Goal: Task Accomplishment & Management: Complete application form

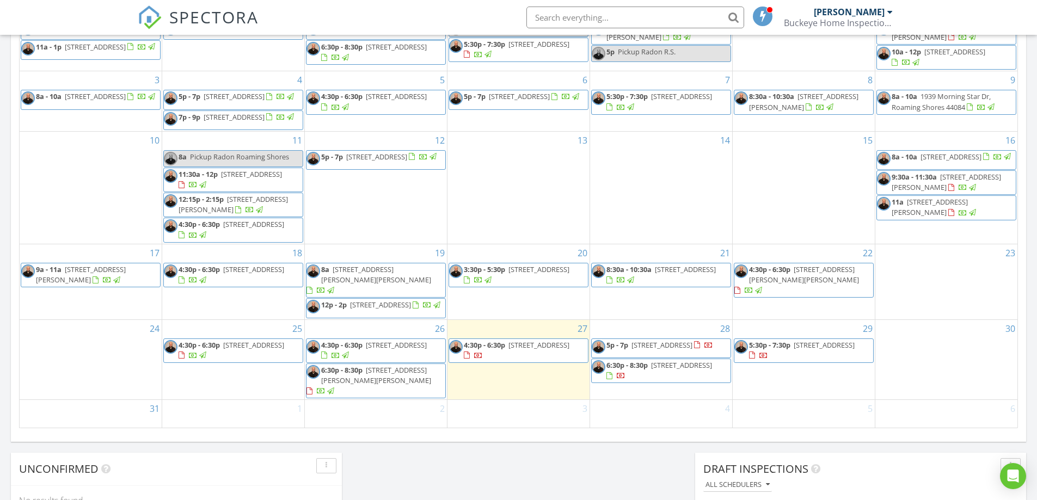
scroll to position [581, 0]
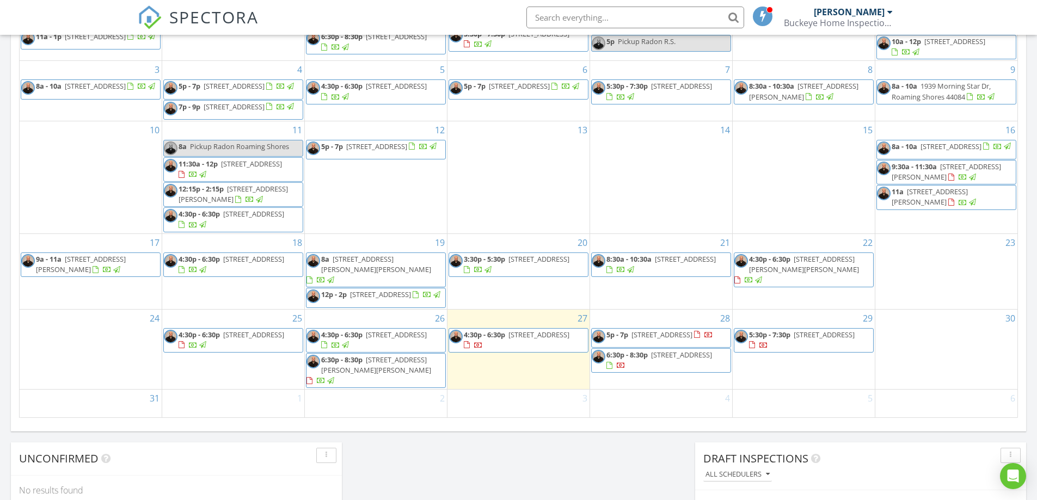
click at [940, 348] on div "30" at bounding box center [947, 350] width 142 height 80
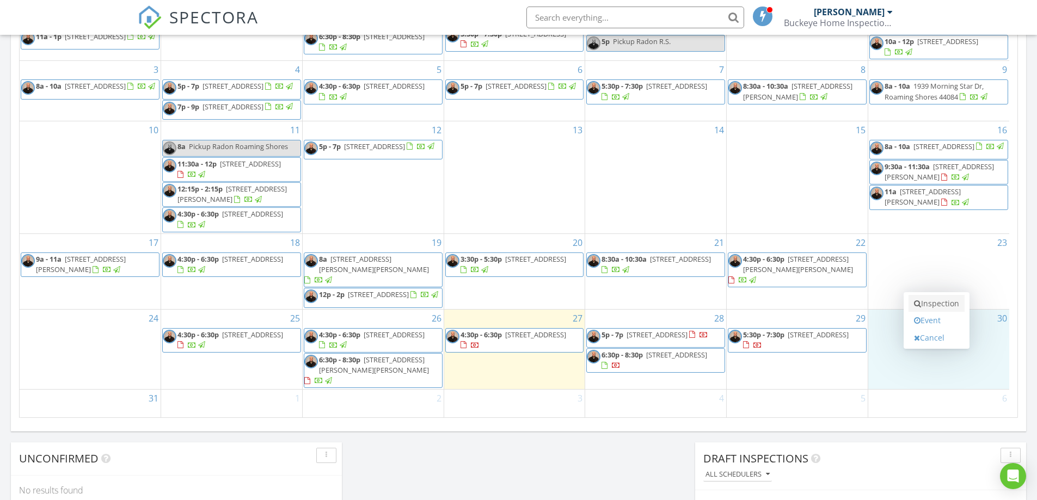
click at [934, 310] on link "Inspection" at bounding box center [937, 303] width 56 height 17
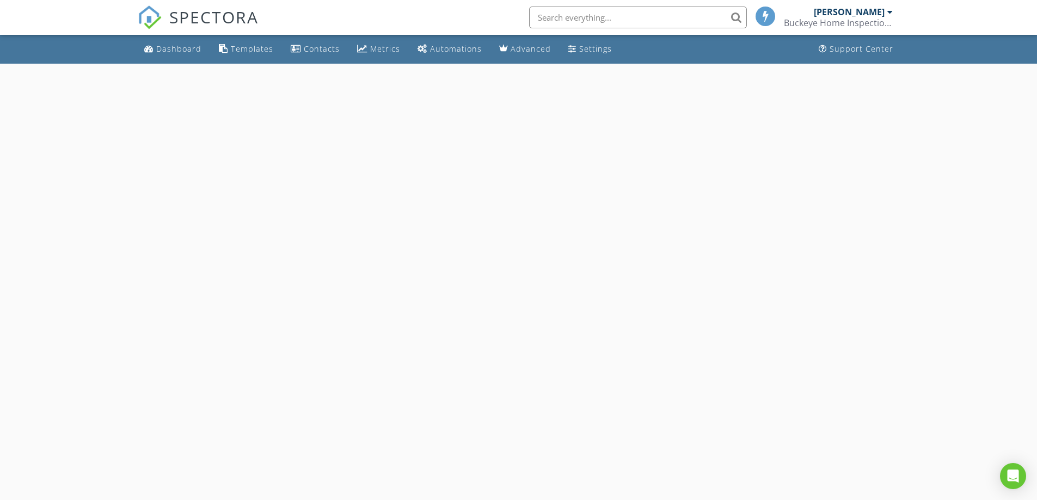
select select "7"
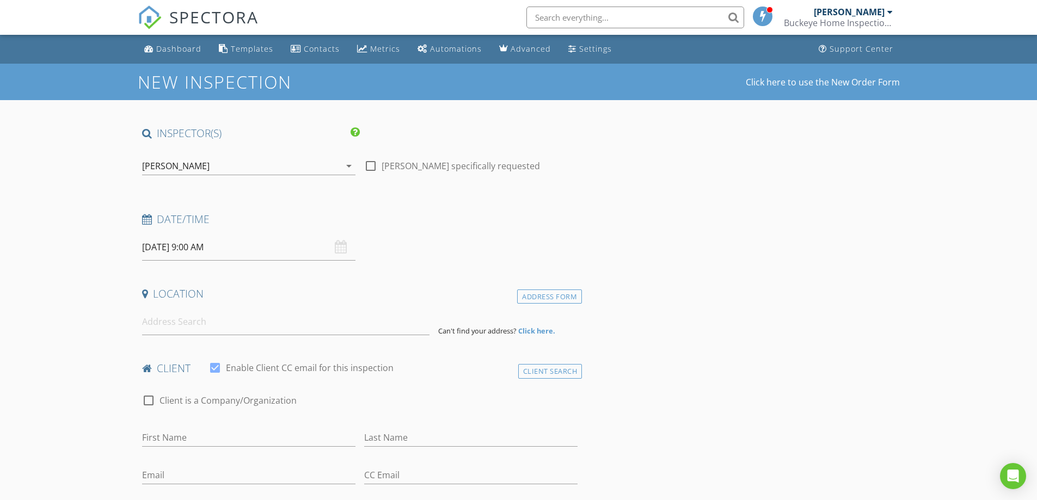
click at [259, 253] on input "[DATE] 9:00 AM" at bounding box center [248, 247] width 213 height 27
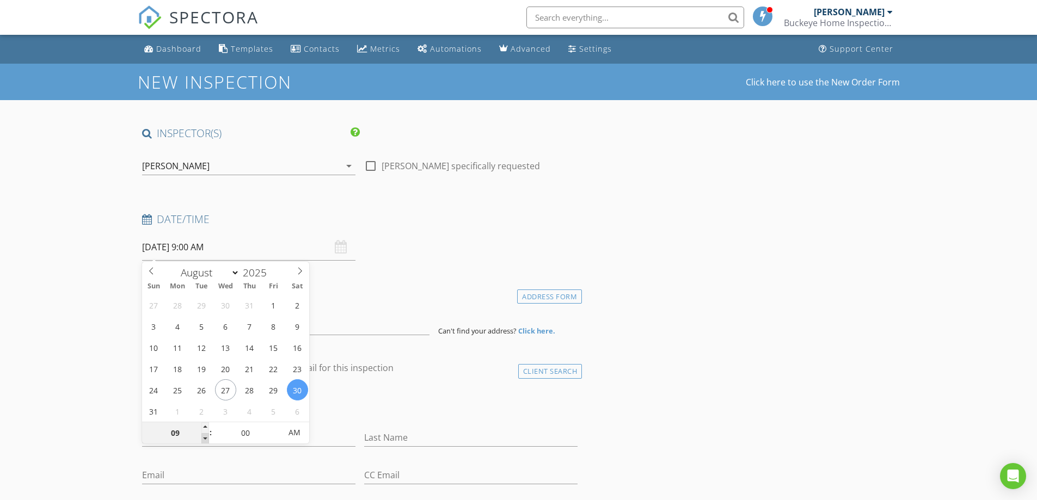
type input "08"
type input "[DATE] 8:00 AM"
click at [204, 441] on span at bounding box center [205, 438] width 8 height 11
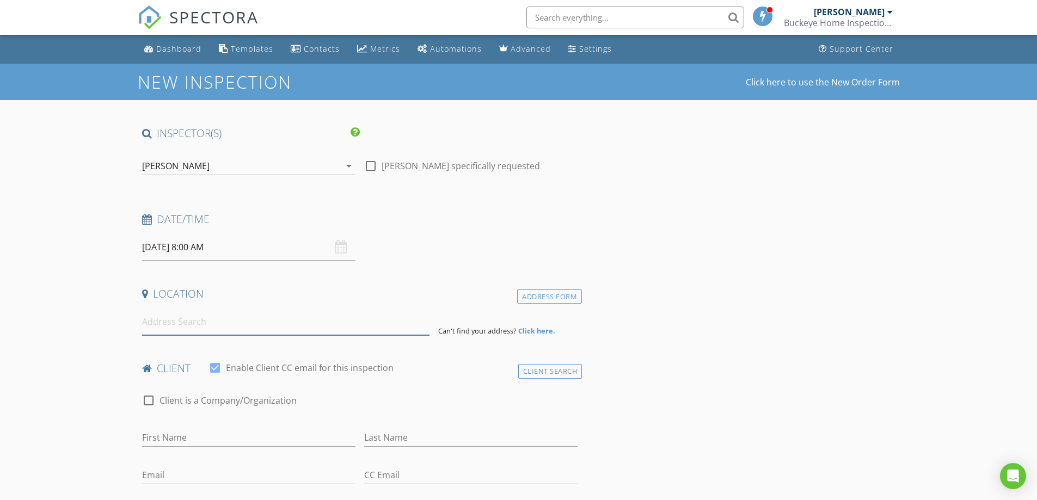
click at [205, 330] on input at bounding box center [285, 322] width 287 height 27
type input "[STREET_ADDRESS]"
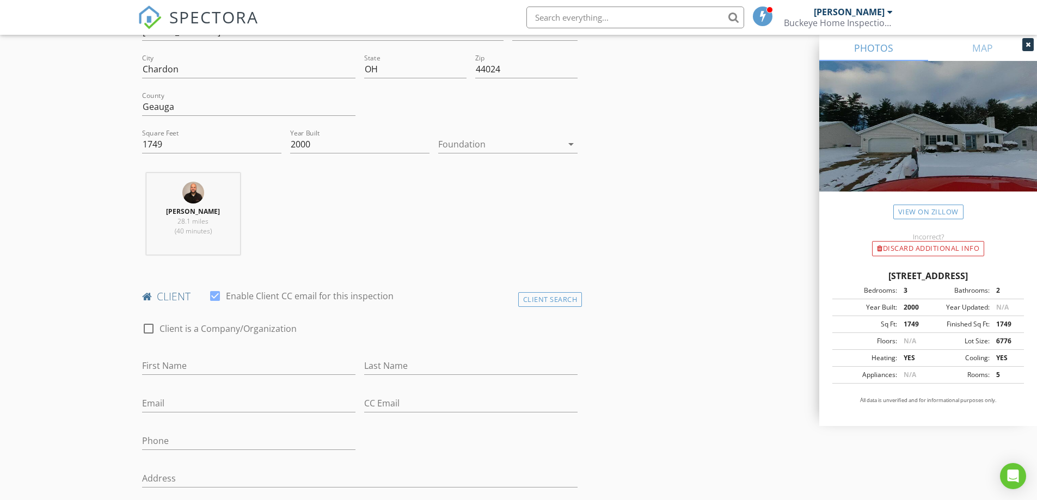
scroll to position [309, 0]
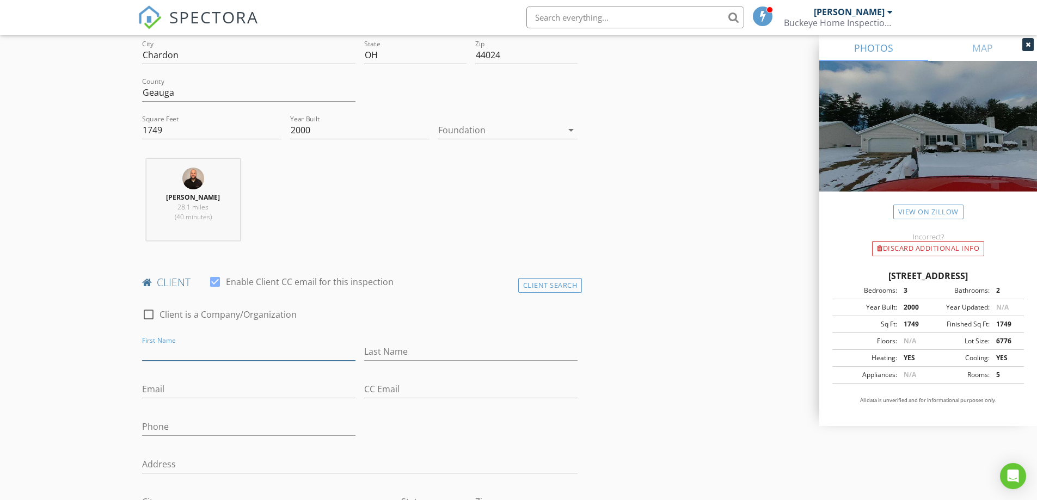
click at [237, 345] on input "First Name" at bounding box center [248, 352] width 213 height 18
type input "[PERSON_NAME]"
type input "[EMAIL_ADDRESS][DOMAIN_NAME]"
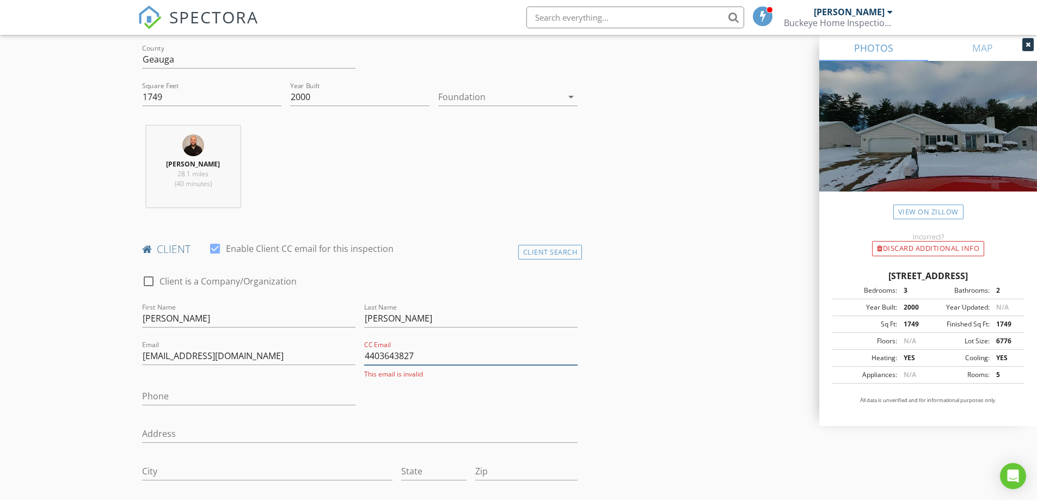
scroll to position [399, 0]
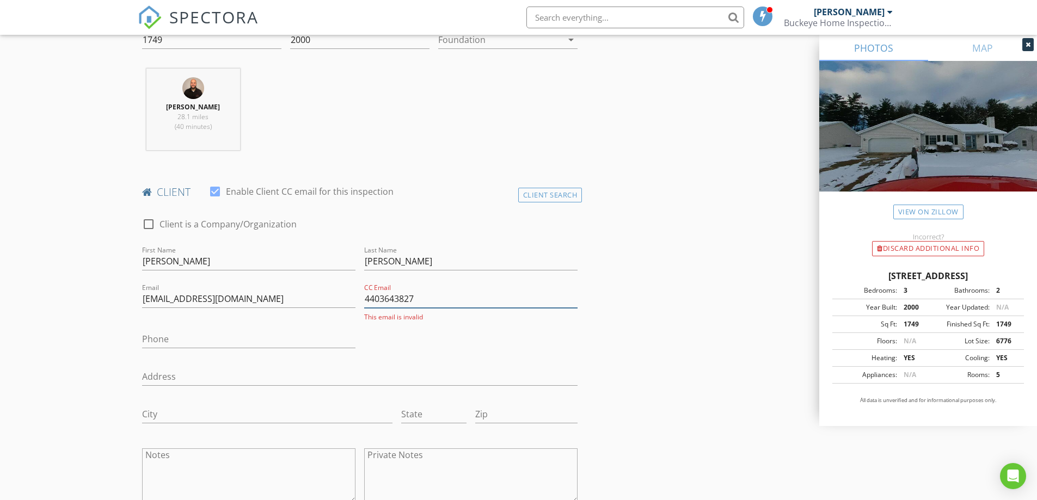
click at [449, 296] on input "4403643827" at bounding box center [470, 299] width 213 height 18
type input "4403643827"
click at [260, 297] on input "[EMAIL_ADDRESS][DOMAIN_NAME]" at bounding box center [248, 299] width 213 height 18
click at [447, 297] on input "4403643827" at bounding box center [470, 299] width 213 height 18
drag, startPoint x: 447, startPoint y: 297, endPoint x: 347, endPoint y: 290, distance: 100.4
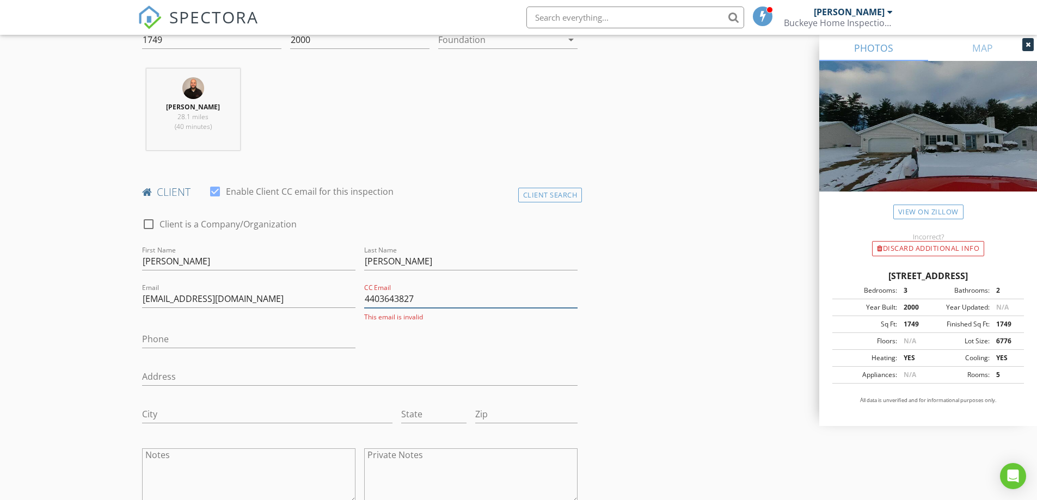
click at [347, 290] on div "check_box_outline_blank Client is a Company/Organization First Name [PERSON_NAM…" at bounding box center [360, 363] width 445 height 313
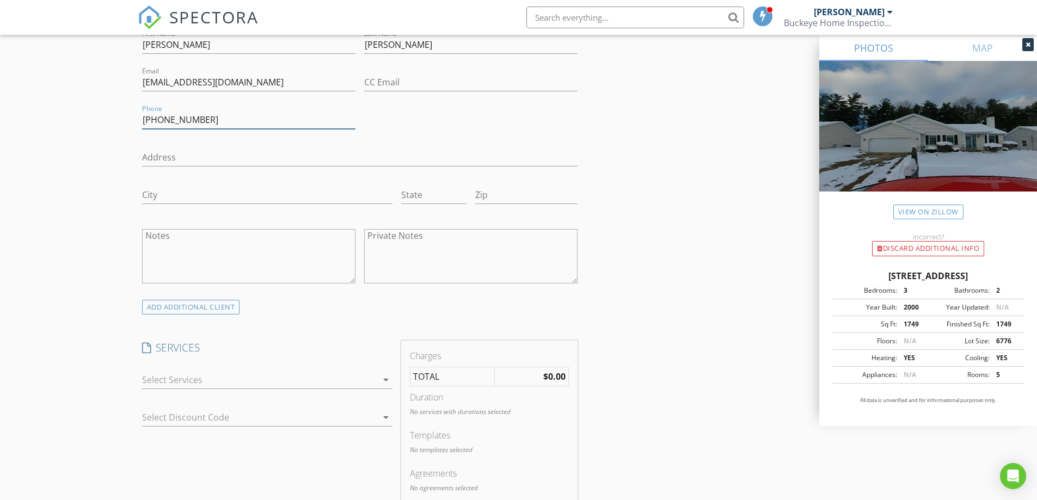
scroll to position [617, 0]
type input "[PHONE_NUMBER]"
click at [277, 380] on div at bounding box center [259, 378] width 235 height 17
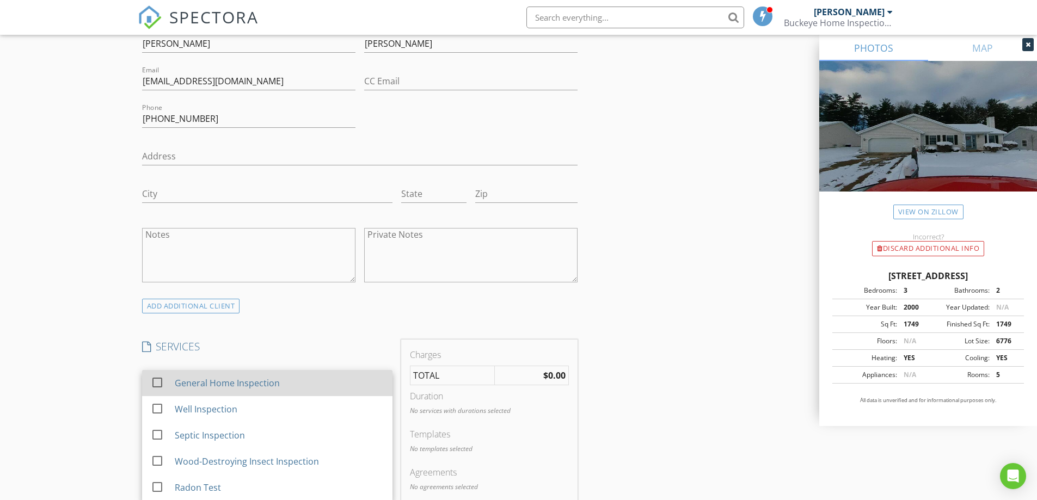
click at [217, 388] on div "General Home Inspection" at bounding box center [226, 383] width 105 height 13
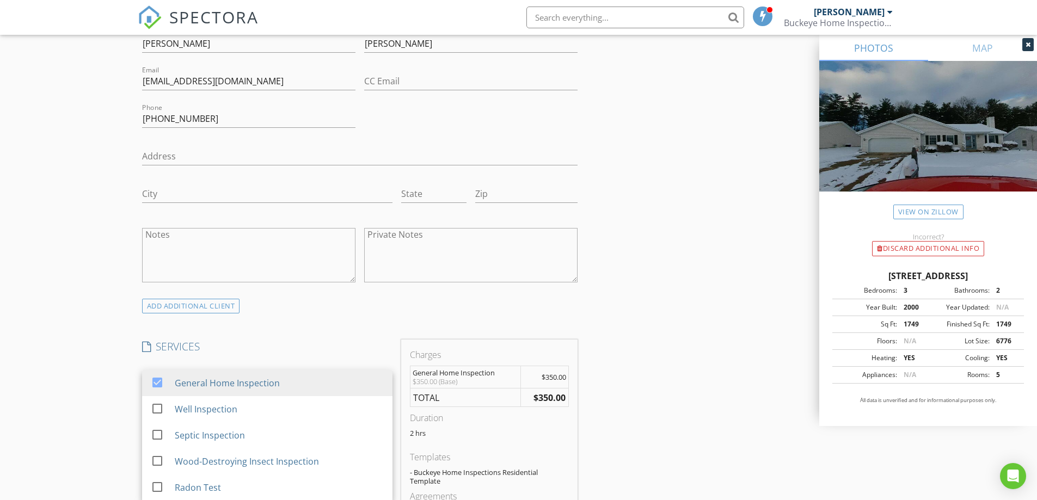
click at [108, 363] on div "New Inspection Click here to use the New Order Form INSPECTOR(S) check_box [PER…" at bounding box center [518, 424] width 1037 height 1955
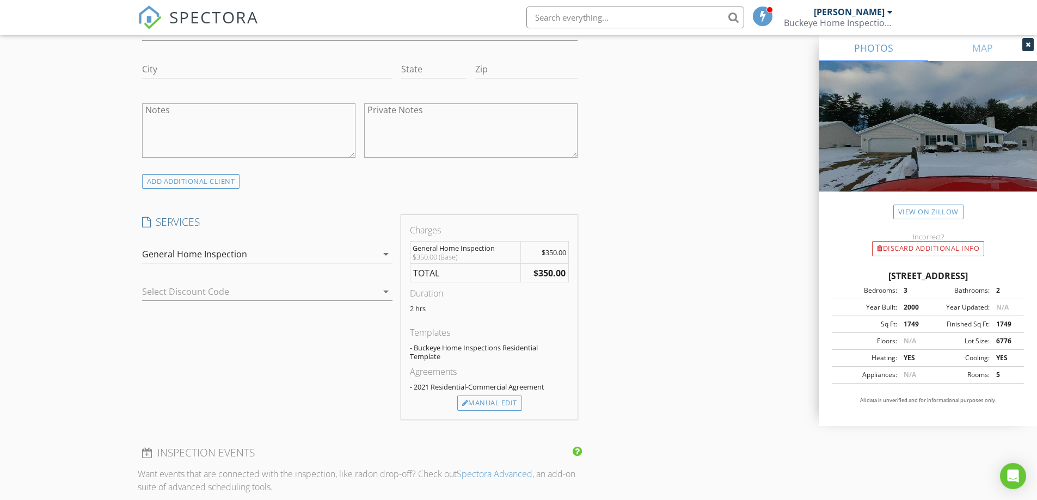
scroll to position [762, 0]
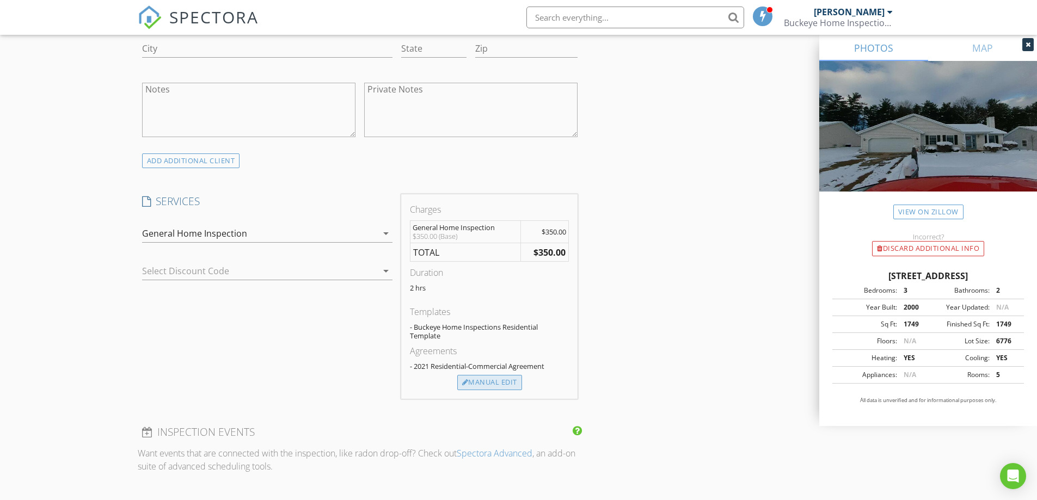
click at [480, 381] on div "Manual Edit" at bounding box center [489, 382] width 65 height 15
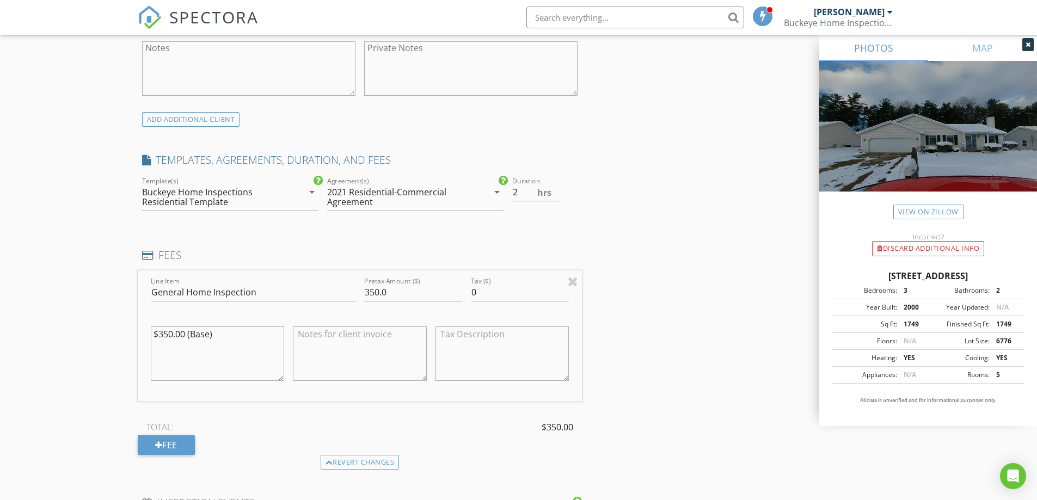
scroll to position [817, 0]
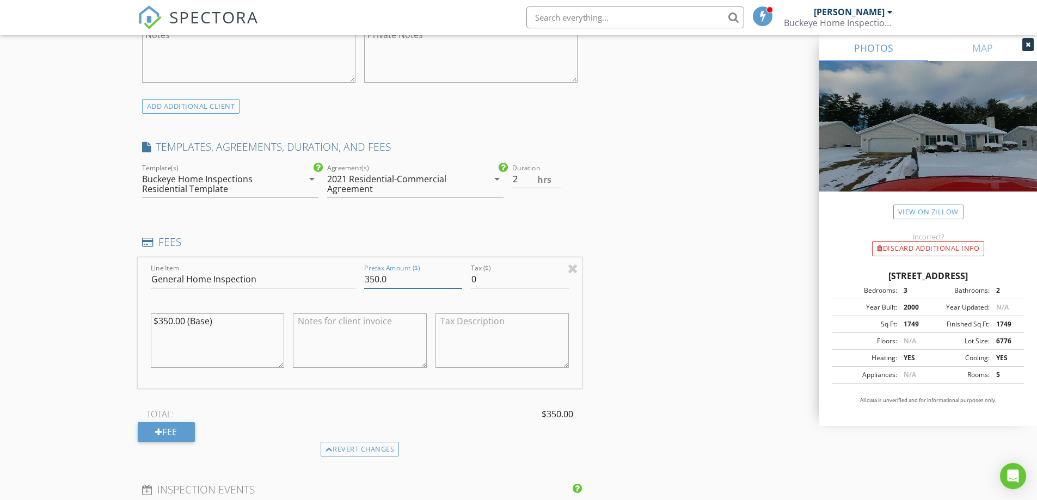
drag, startPoint x: 405, startPoint y: 276, endPoint x: 311, endPoint y: 274, distance: 93.1
click at [311, 274] on div "Line Item General Home Inspection Pretax Amount ($) 350.0 Tax ($) 0 $350.00 (Ba…" at bounding box center [360, 323] width 445 height 131
type input "375.00"
click at [179, 433] on div "Fee" at bounding box center [166, 433] width 57 height 20
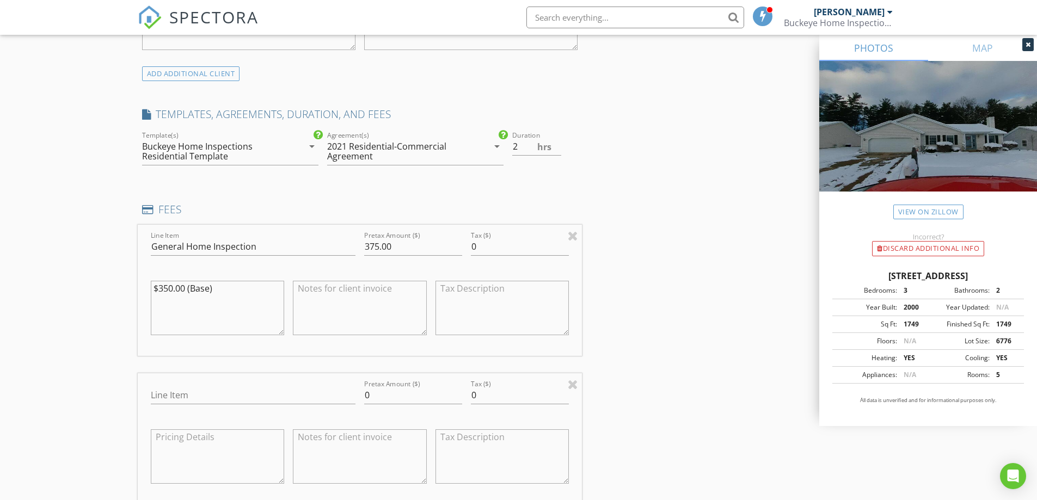
scroll to position [871, 0]
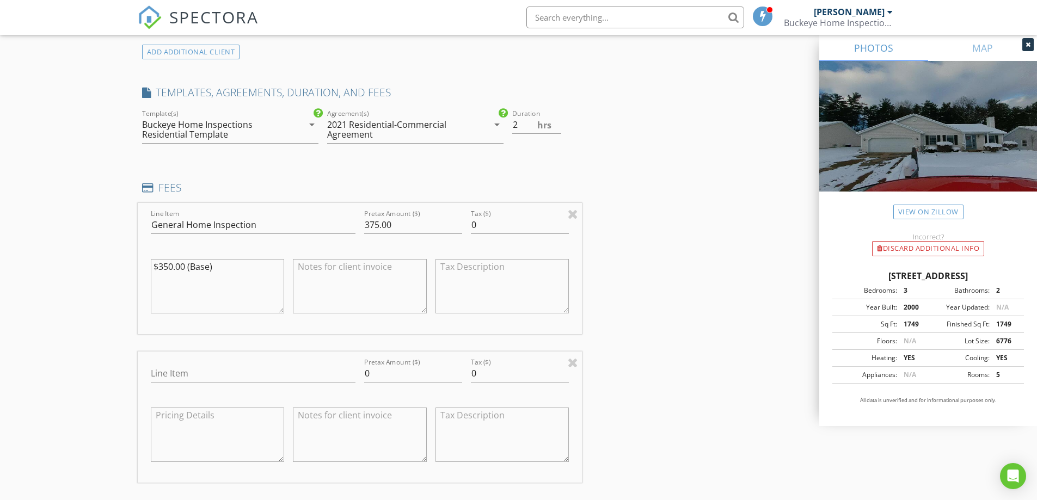
click at [195, 369] on div "Line Item" at bounding box center [253, 375] width 205 height 35
click at [195, 371] on input "Line Item" at bounding box center [253, 374] width 205 height 18
type input "Credit Processing Fee"
click at [380, 375] on input "0" at bounding box center [413, 374] width 98 height 18
type input "11.25"
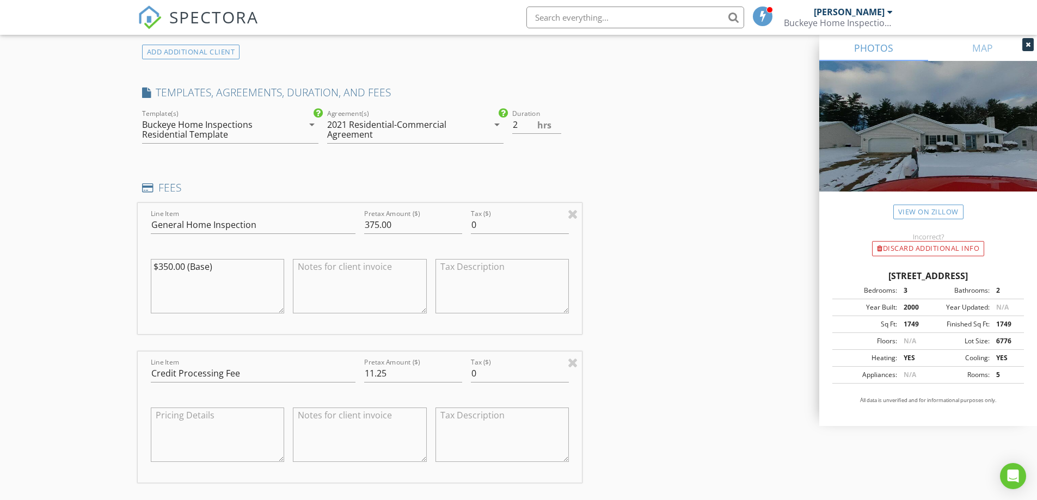
click at [348, 432] on textarea at bounding box center [360, 435] width 134 height 54
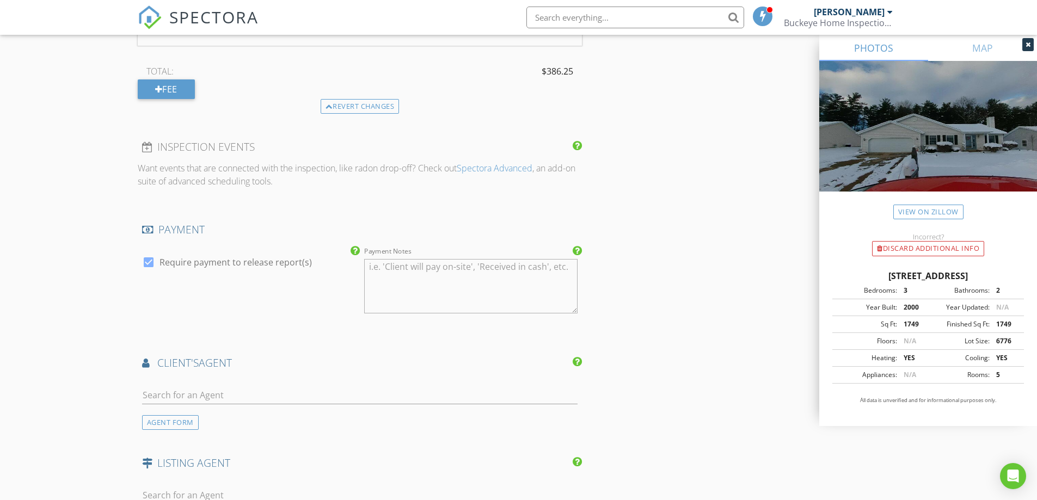
scroll to position [1325, 0]
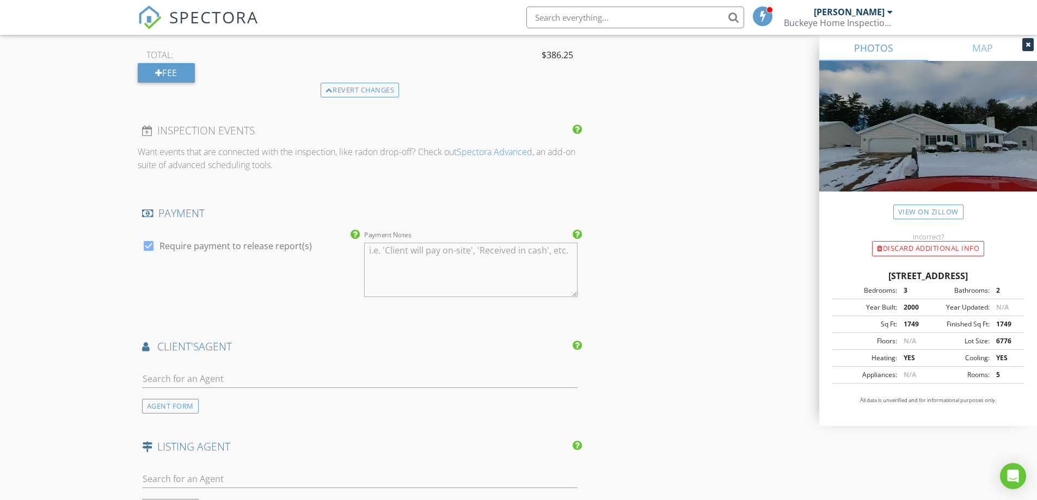
type textarea "A 3% fee only applies if paying with a card."
click at [270, 380] on input "text" at bounding box center [360, 379] width 436 height 18
type input "mare"
click at [177, 400] on div "Mare [PERSON_NAME]" at bounding box center [218, 398] width 91 height 13
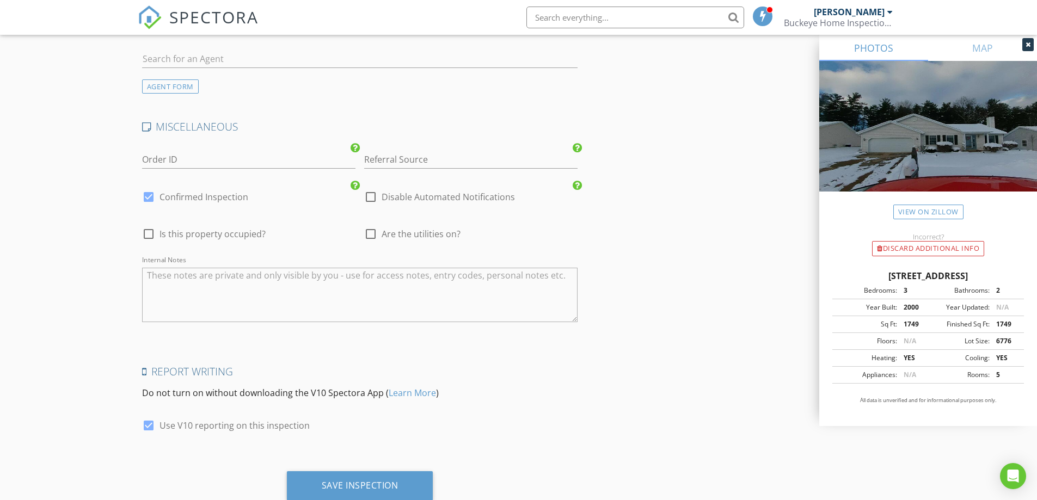
scroll to position [2103, 0]
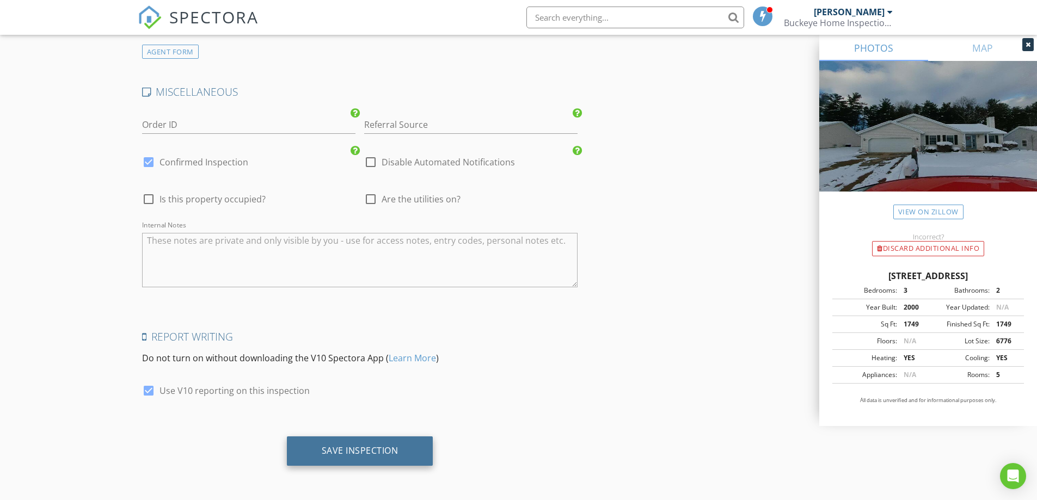
click at [347, 443] on div "Save Inspection" at bounding box center [360, 451] width 146 height 29
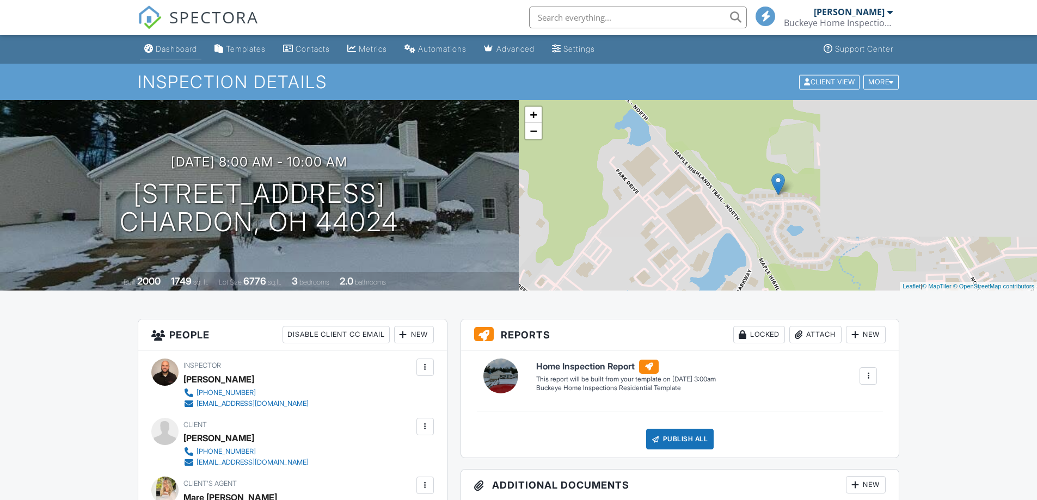
click at [173, 46] on div "Dashboard" at bounding box center [176, 48] width 41 height 9
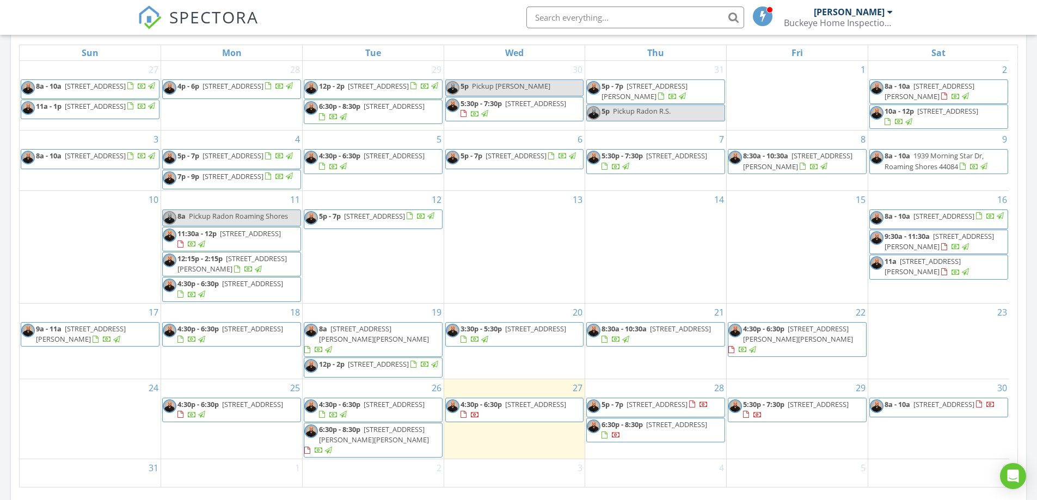
scroll to position [508, 0]
